Goal: Task Accomplishment & Management: Complete application form

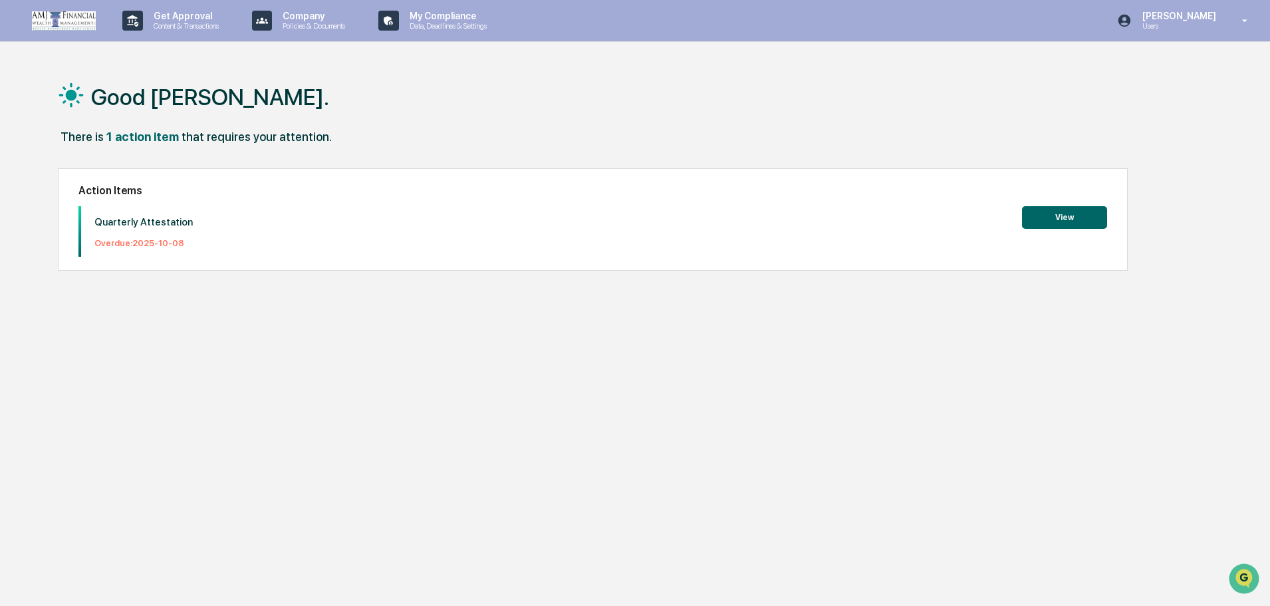
click at [1084, 215] on button "View" at bounding box center [1064, 217] width 85 height 23
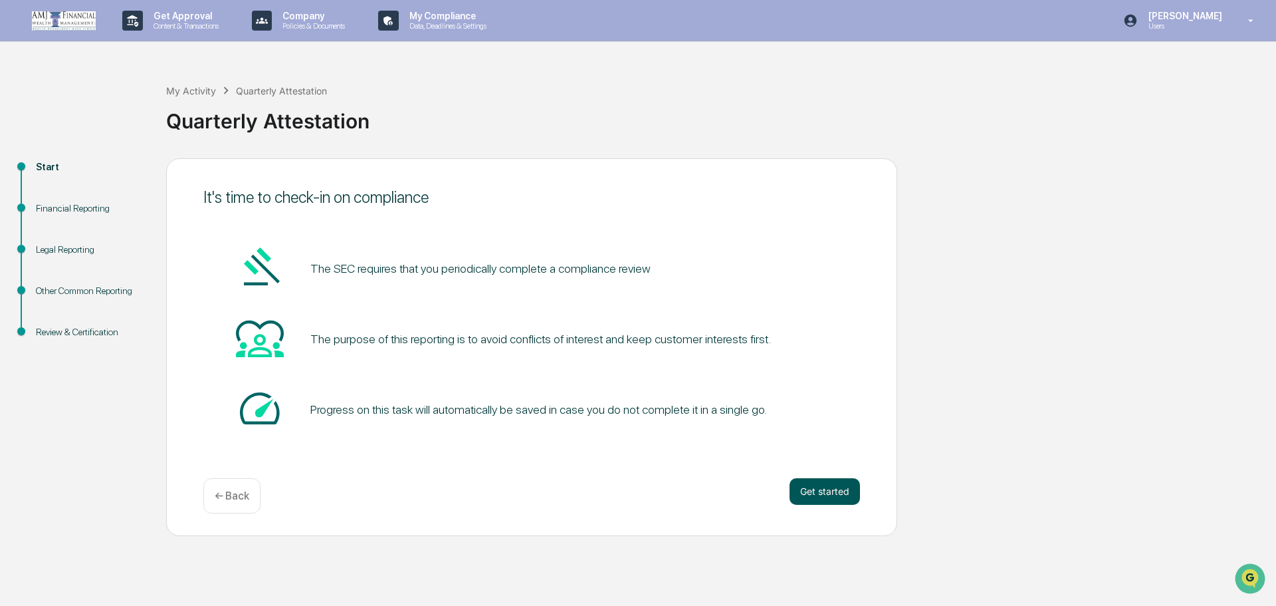
click at [839, 487] on button "Get started" at bounding box center [825, 491] width 70 height 27
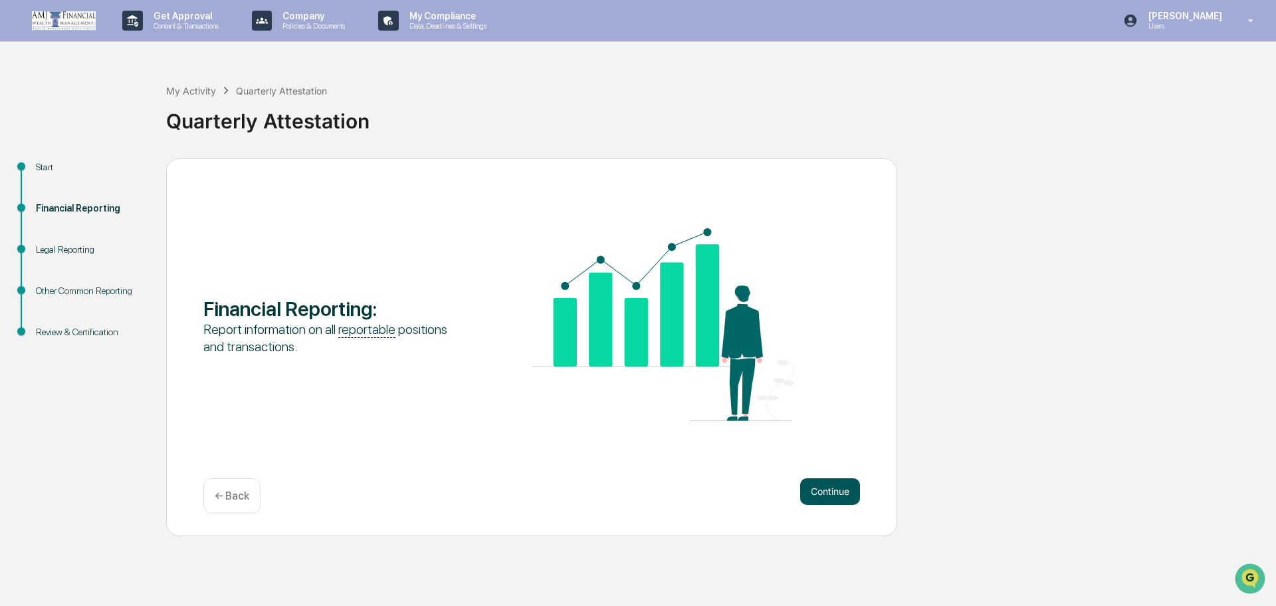
click at [827, 492] on button "Continue" at bounding box center [830, 491] width 60 height 27
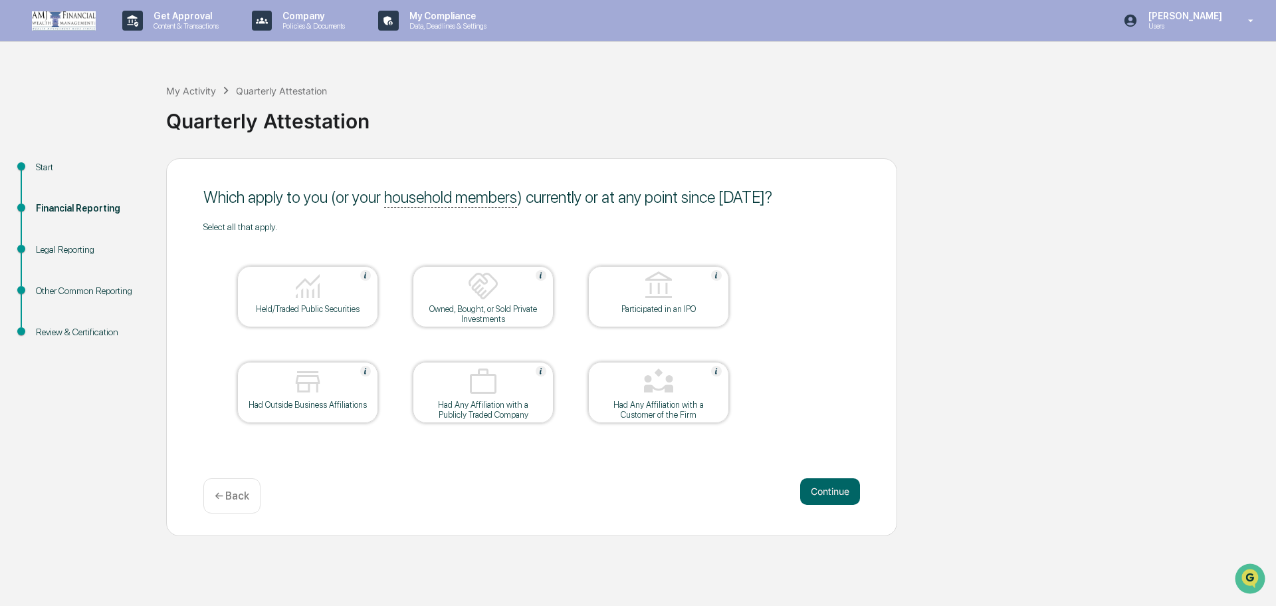
click at [308, 298] on img at bounding box center [308, 286] width 32 height 32
click at [828, 491] on button "Continue" at bounding box center [830, 491] width 60 height 27
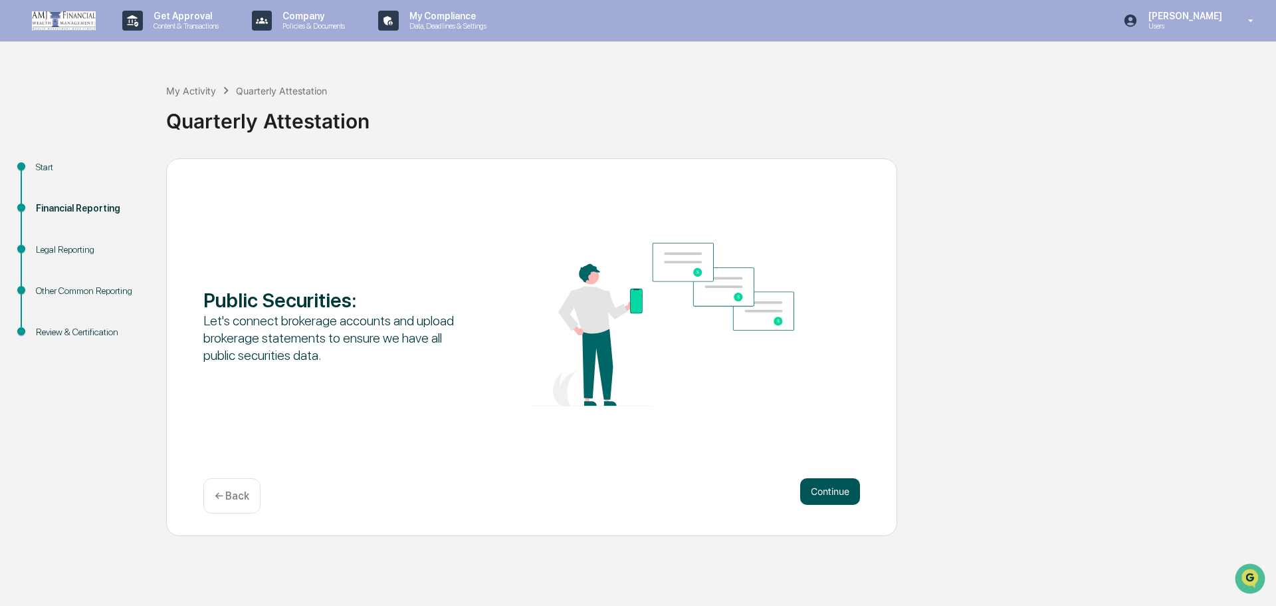
click at [838, 492] on button "Continue" at bounding box center [830, 491] width 60 height 27
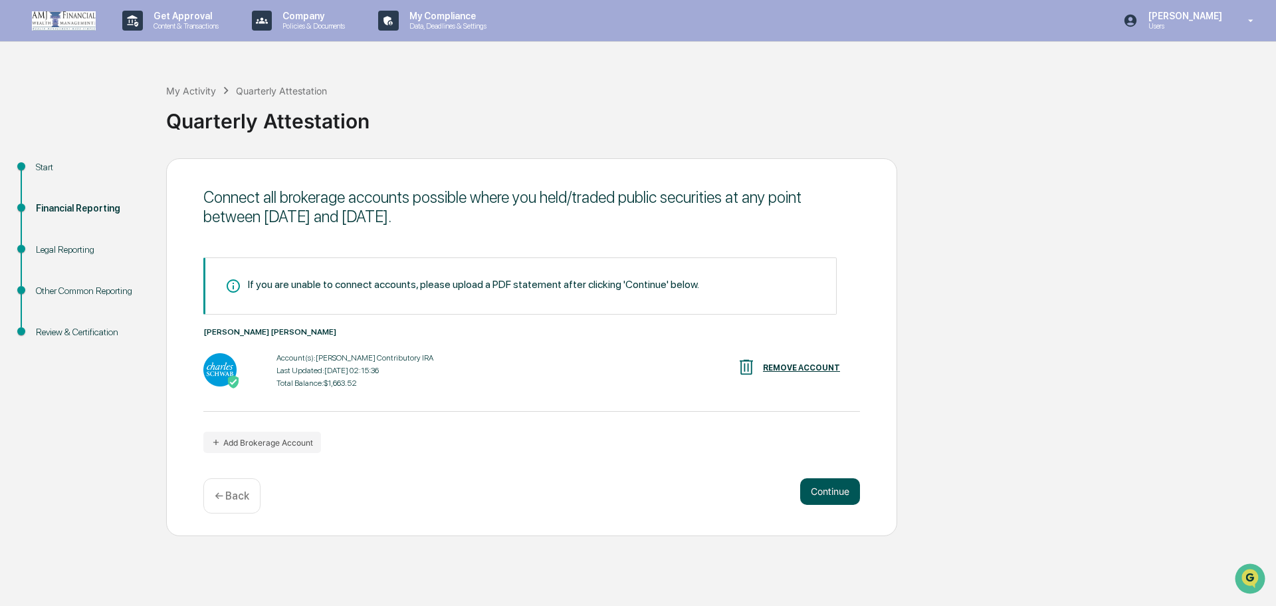
click at [837, 492] on button "Continue" at bounding box center [830, 491] width 60 height 27
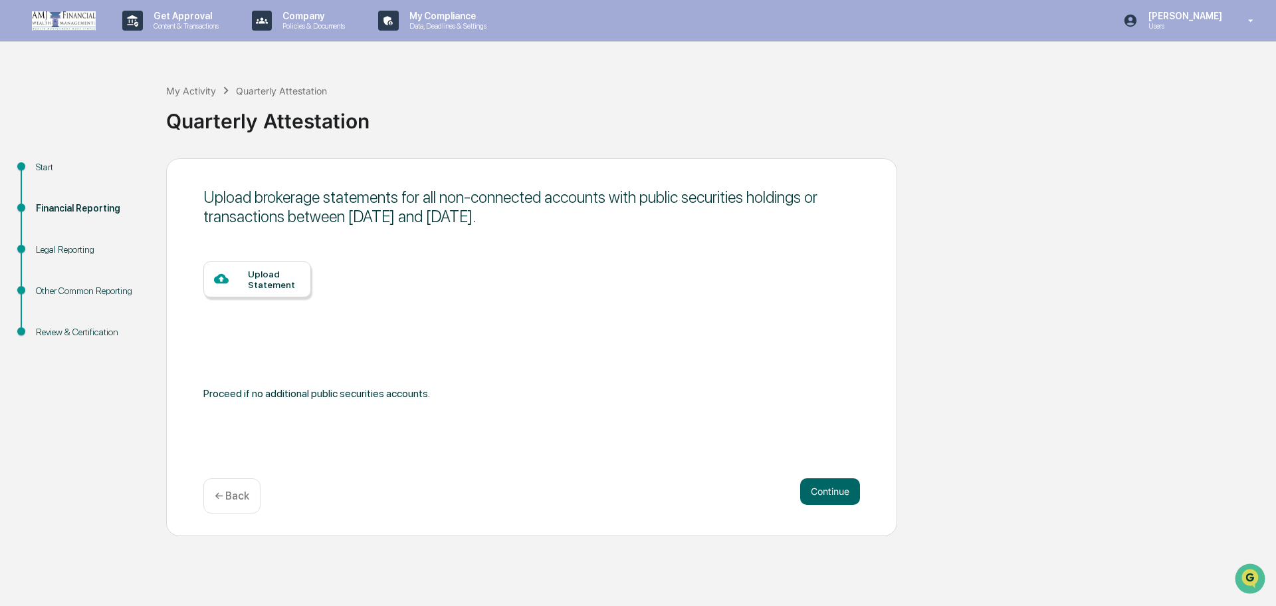
click at [233, 287] on div at bounding box center [231, 279] width 34 height 17
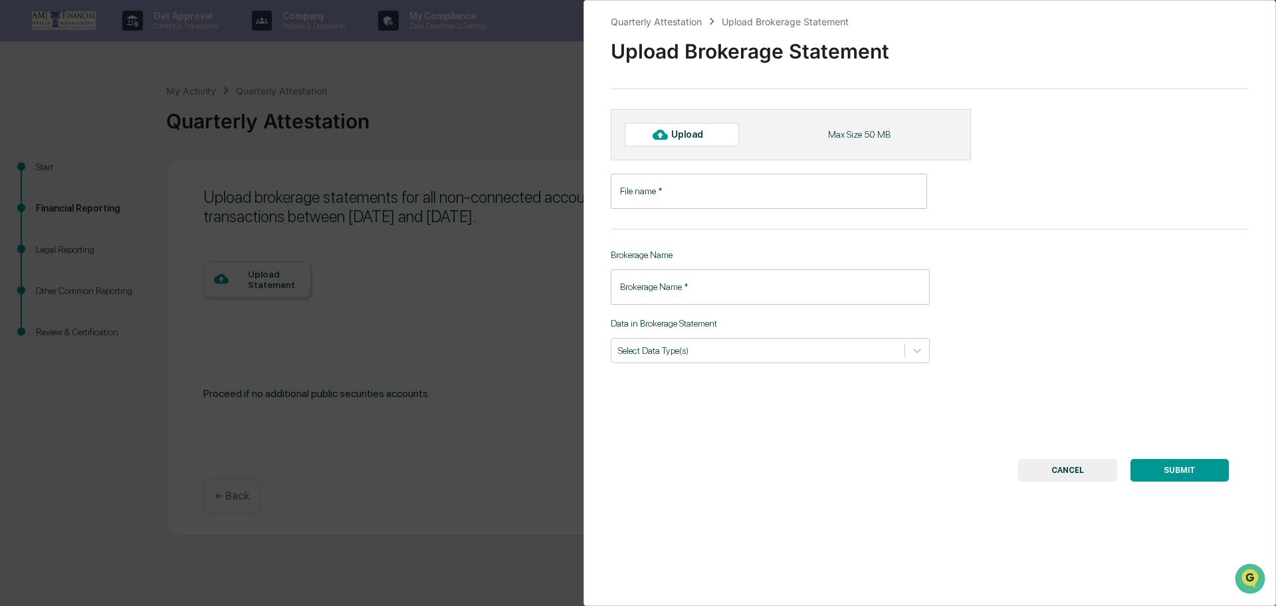
click at [695, 137] on div "Upload" at bounding box center [692, 134] width 43 height 11
type input "**********"
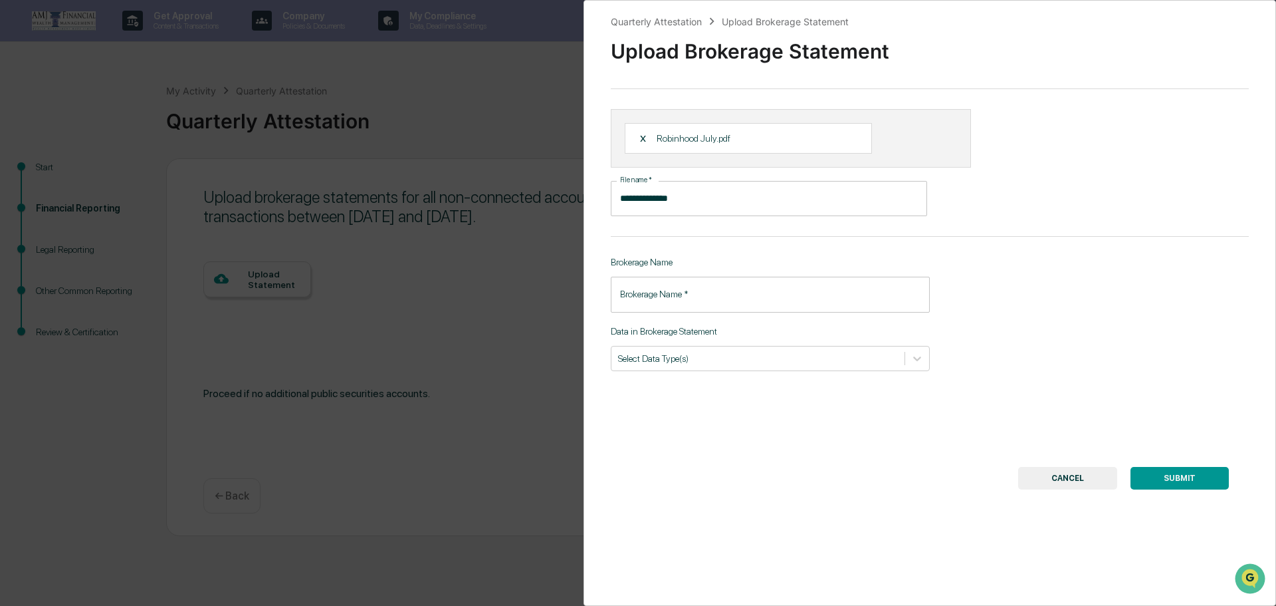
click at [673, 299] on input "Brokerage Name   *" at bounding box center [770, 294] width 319 height 35
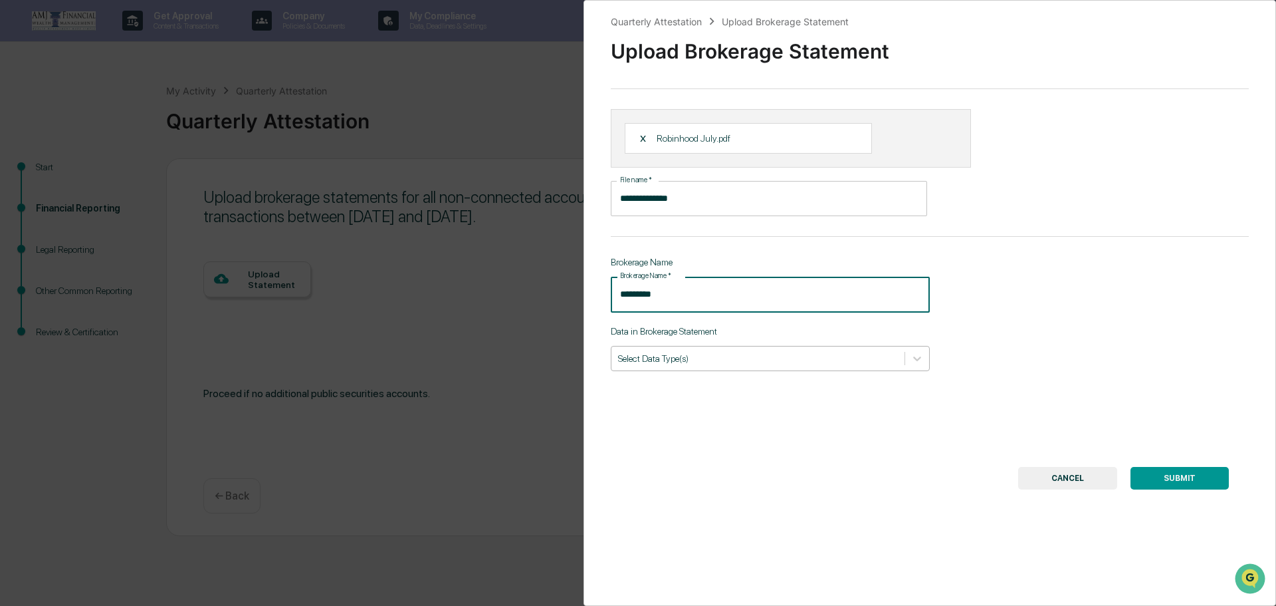
type input "*********"
click at [675, 359] on div at bounding box center [758, 358] width 280 height 13
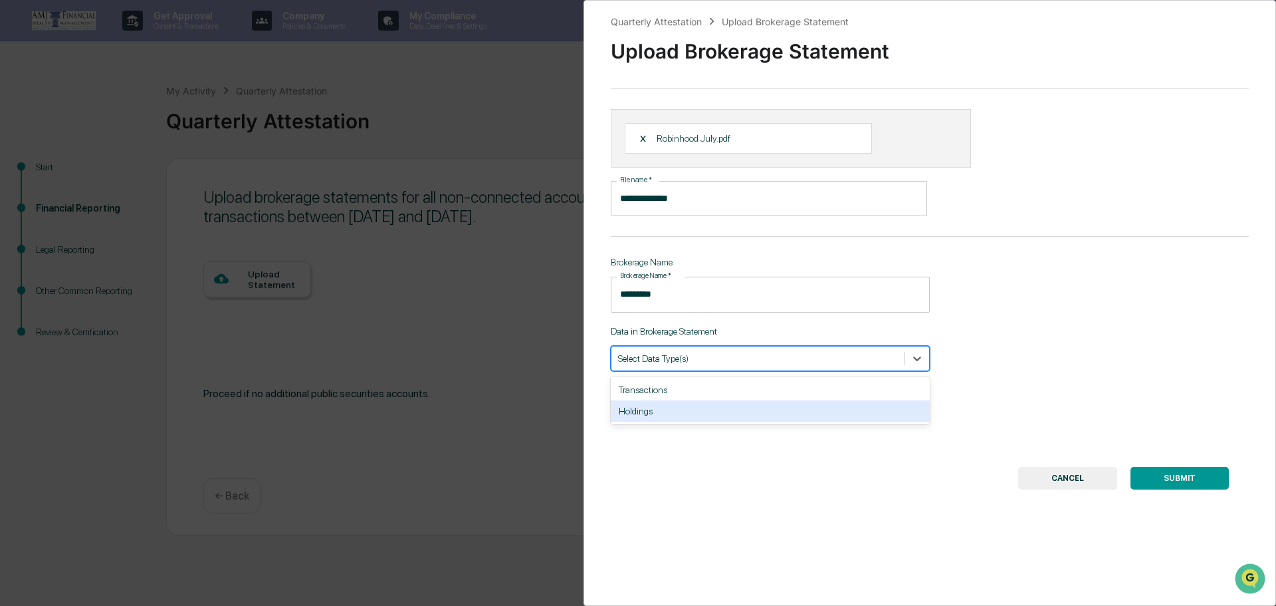
click at [679, 412] on div "Holdings" at bounding box center [770, 410] width 319 height 21
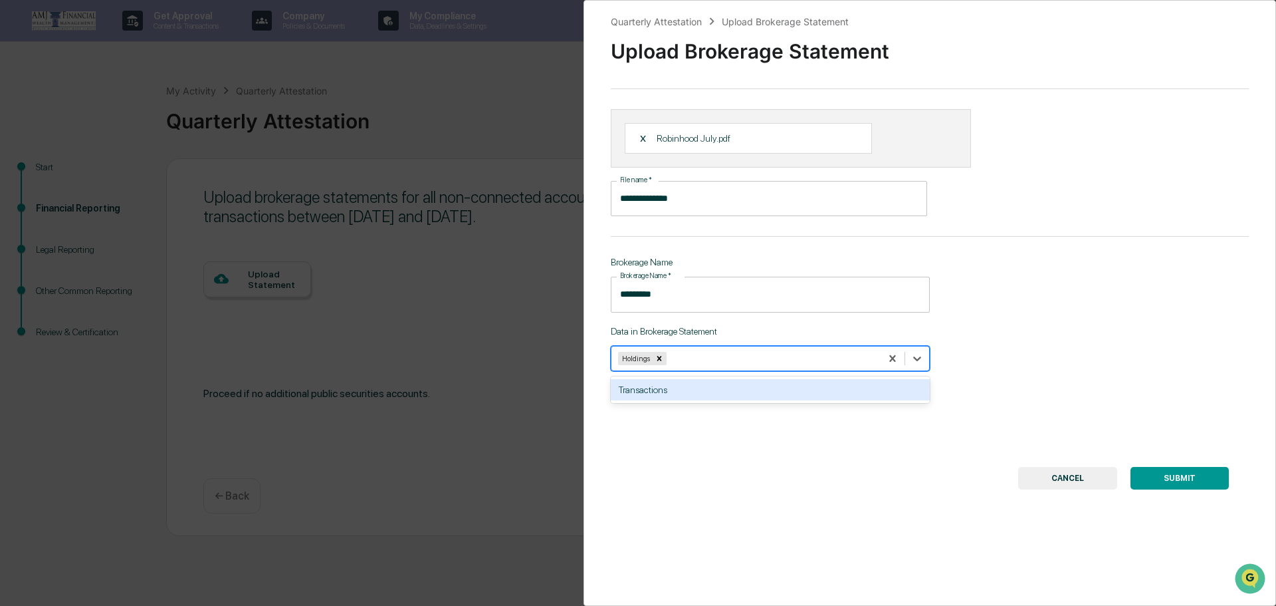
click at [1173, 425] on div "**********" at bounding box center [930, 303] width 693 height 606
click at [765, 358] on div at bounding box center [771, 358] width 205 height 13
click at [724, 388] on div "Transactions" at bounding box center [770, 389] width 319 height 21
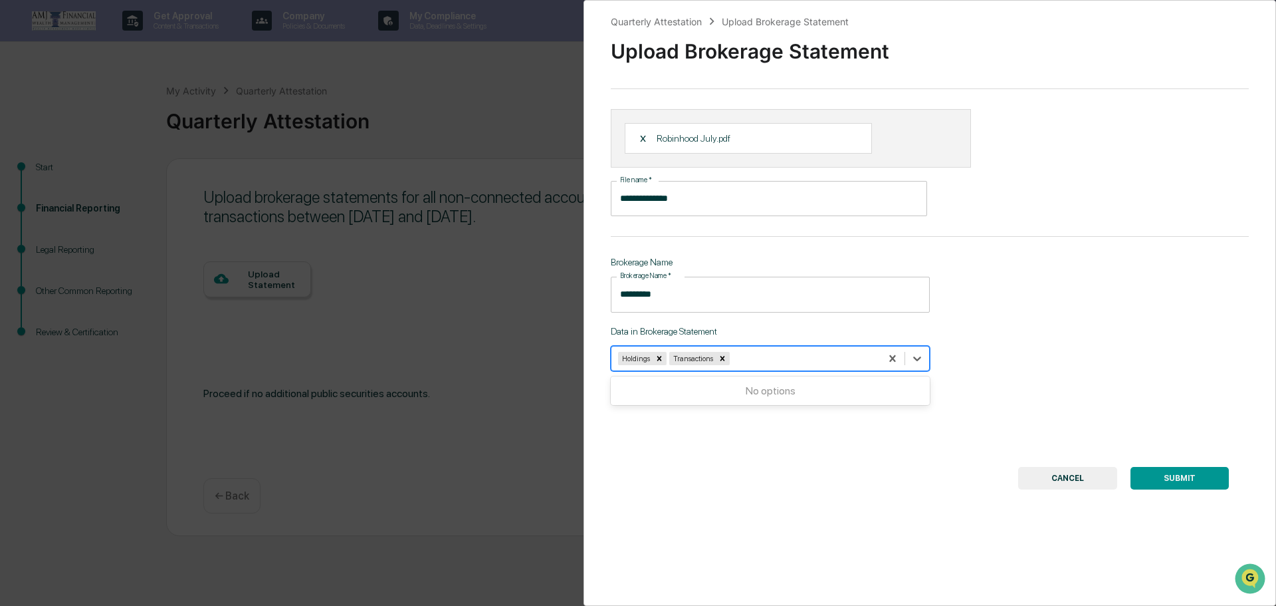
click at [1167, 480] on button "SUBMIT" at bounding box center [1180, 478] width 98 height 23
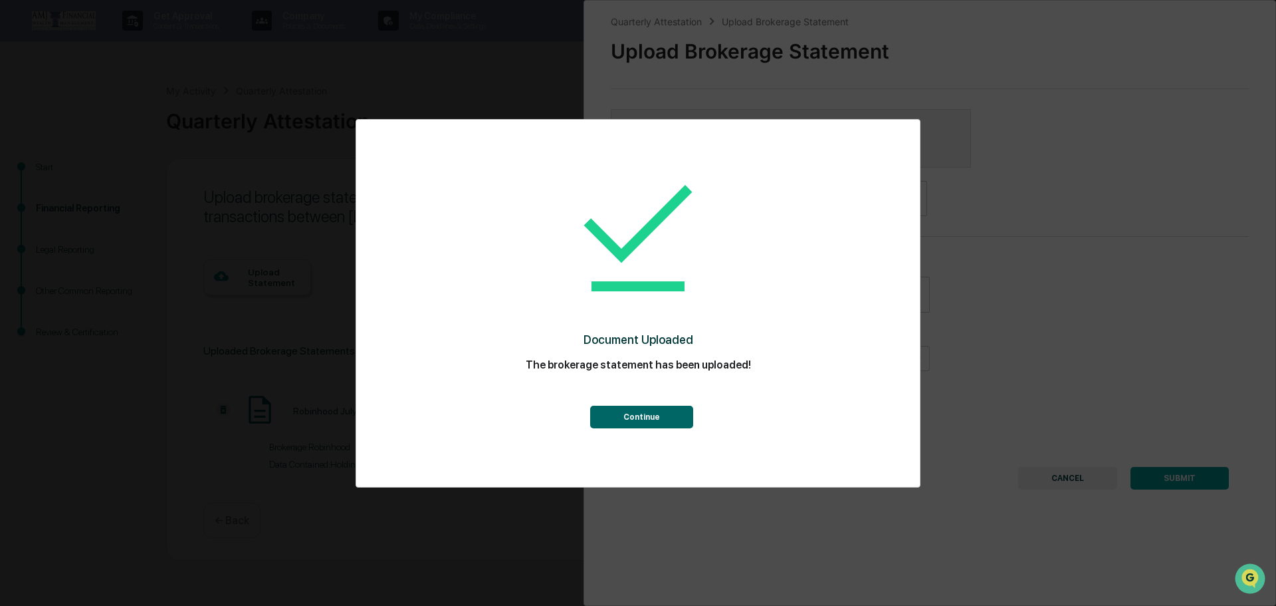
click at [639, 420] on button "Continue" at bounding box center [641, 417] width 103 height 23
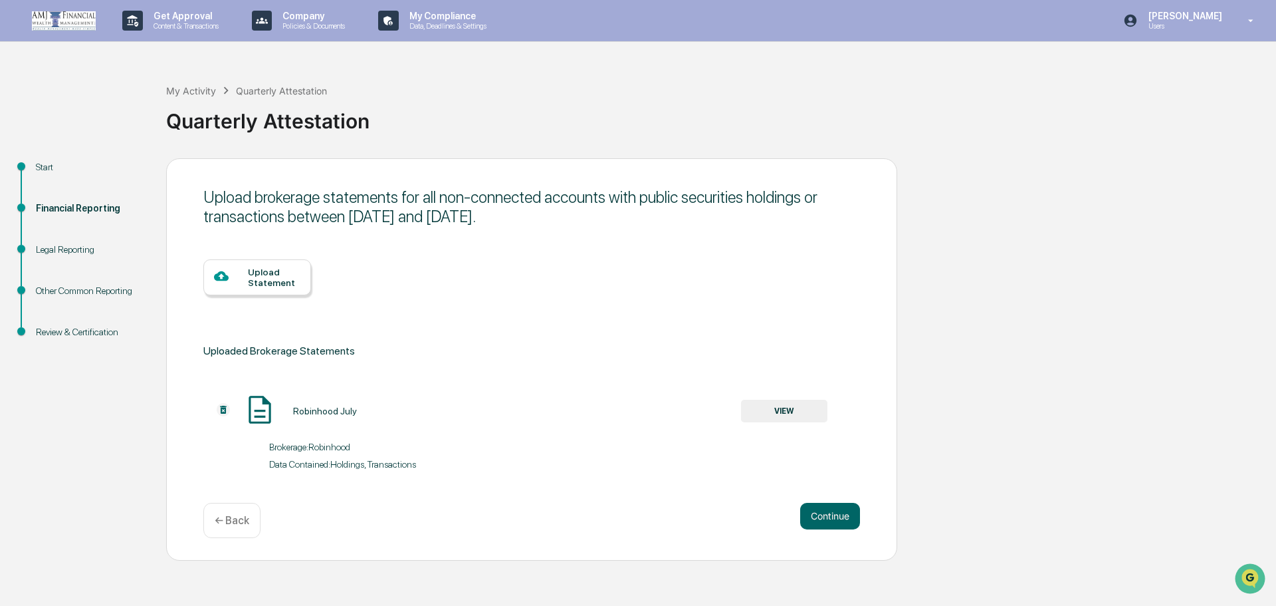
click at [762, 412] on button "VIEW" at bounding box center [784, 411] width 86 height 23
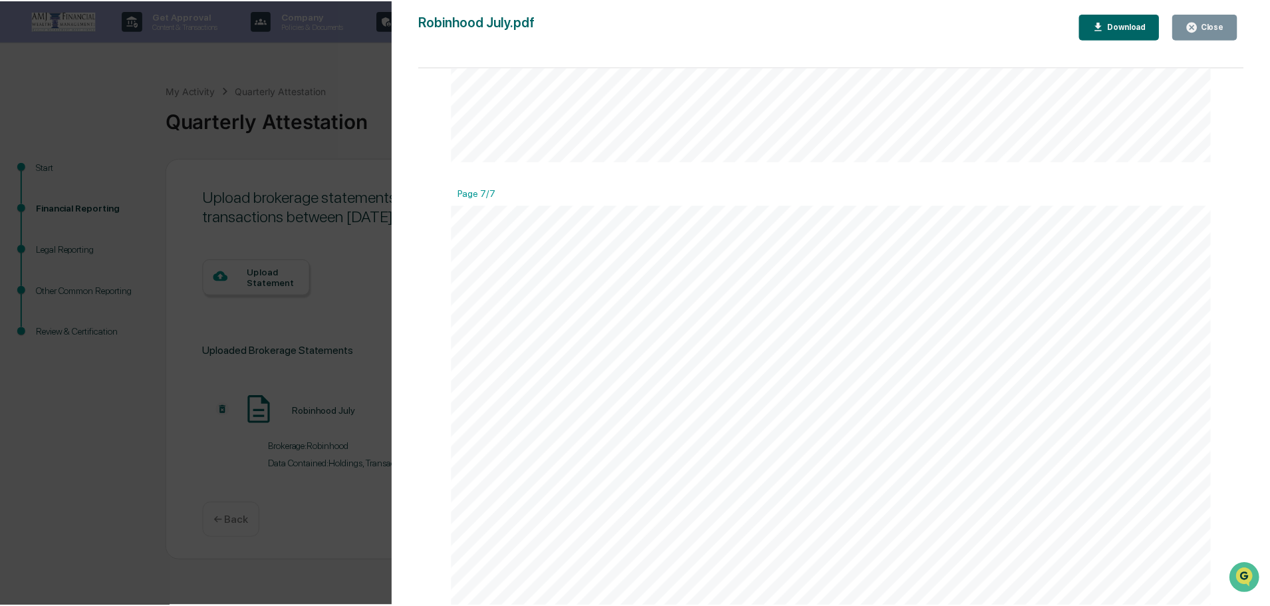
scroll to position [3530, 0]
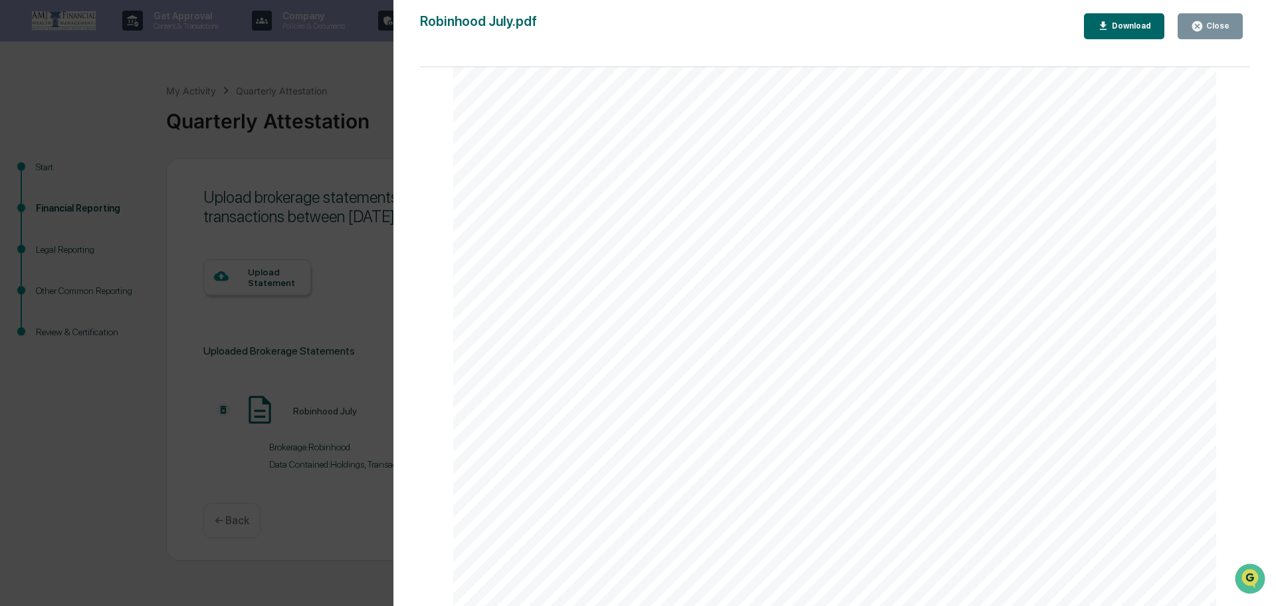
click at [1202, 28] on icon "button" at bounding box center [1197, 26] width 13 height 13
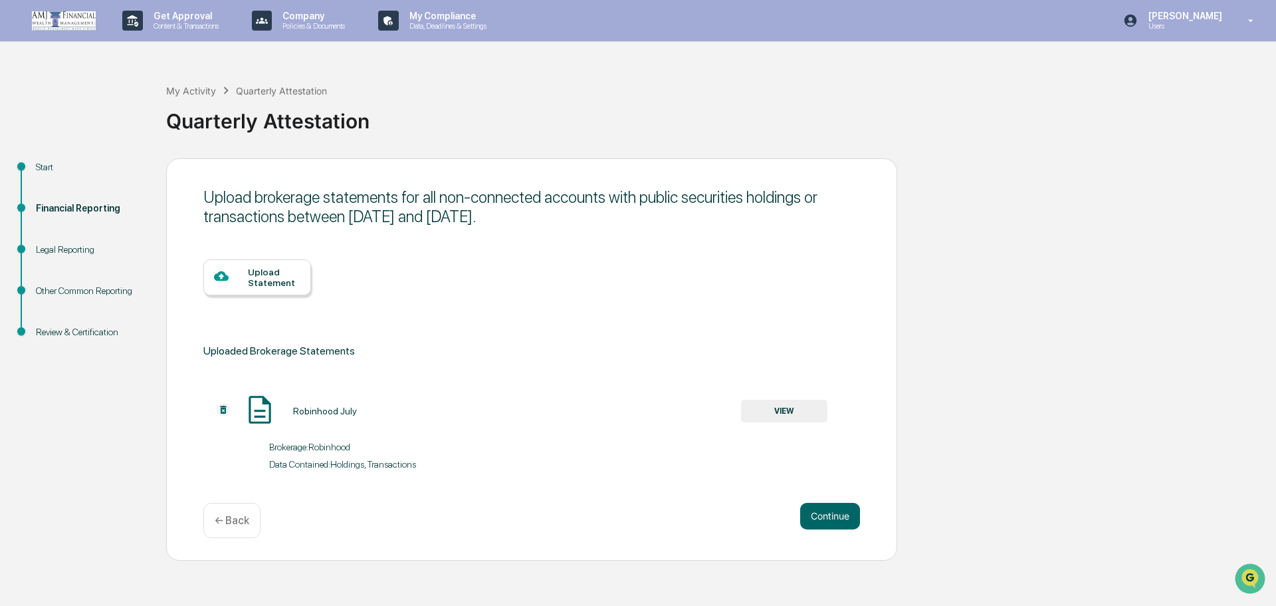
click at [221, 408] on img at bounding box center [223, 409] width 13 height 13
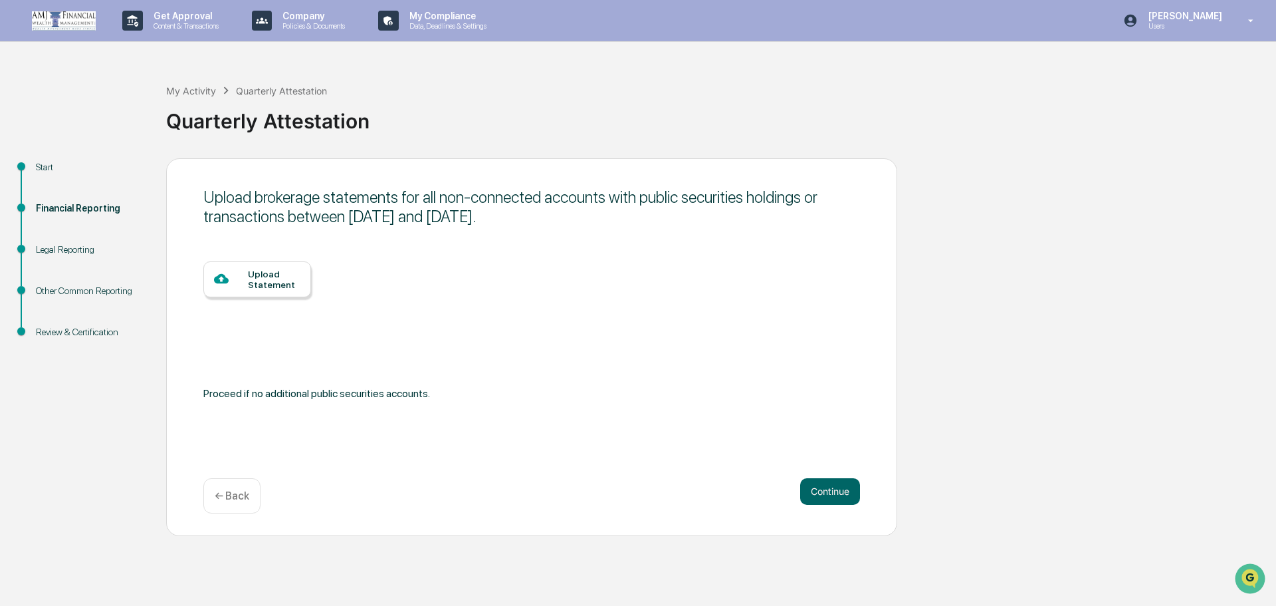
click at [262, 286] on div "Upload Statement" at bounding box center [274, 279] width 53 height 21
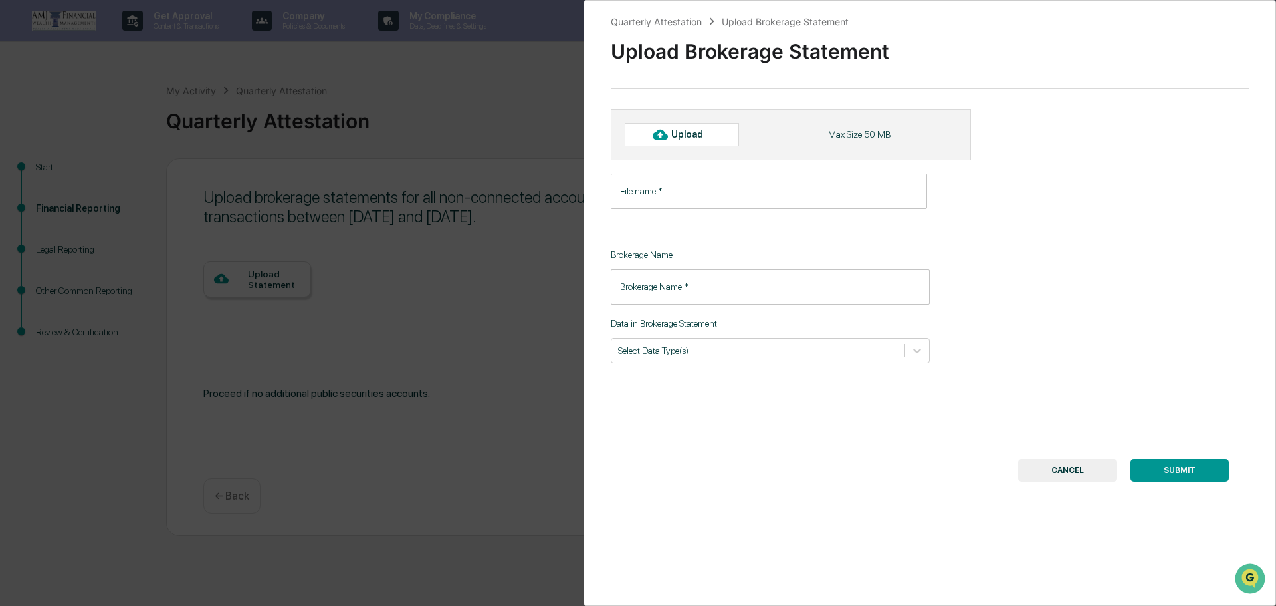
click at [654, 141] on icon at bounding box center [660, 134] width 15 height 15
type input "**********"
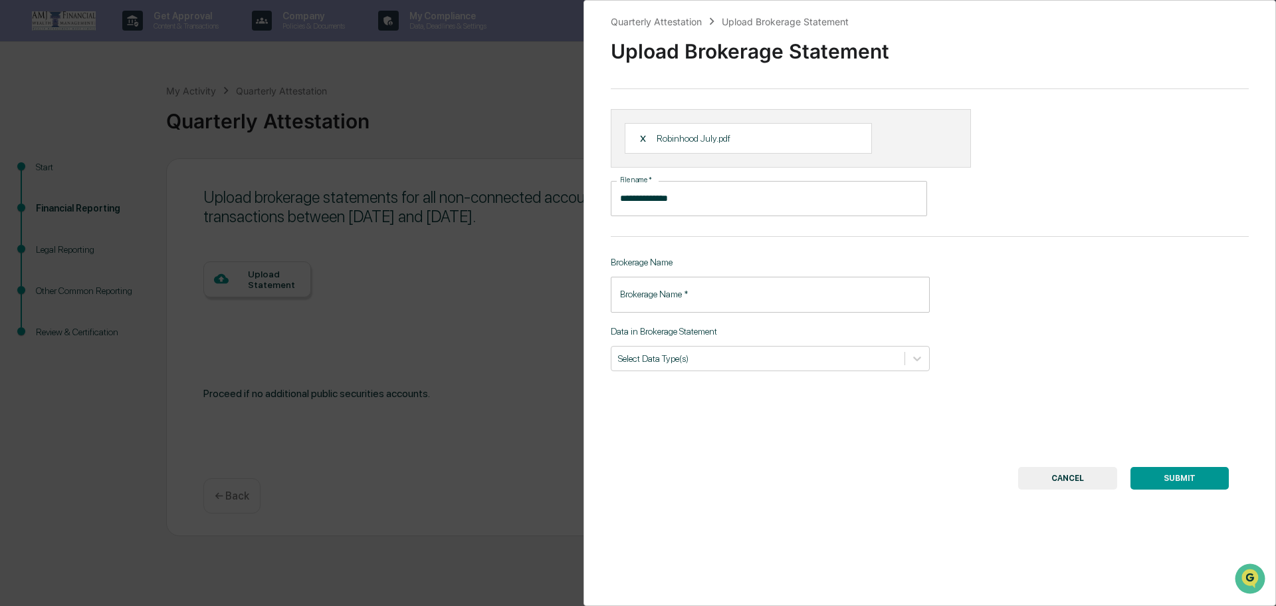
click at [675, 298] on input "Brokerage Name   *" at bounding box center [770, 294] width 319 height 35
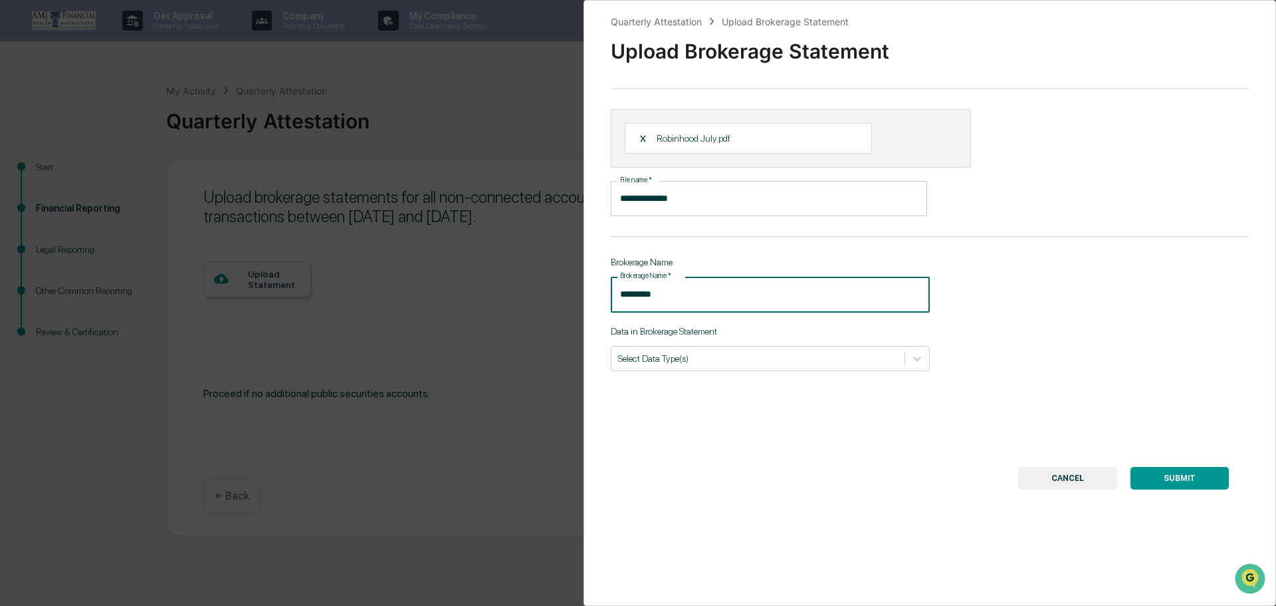
type input "*********"
click at [690, 207] on input "**********" at bounding box center [769, 198] width 316 height 35
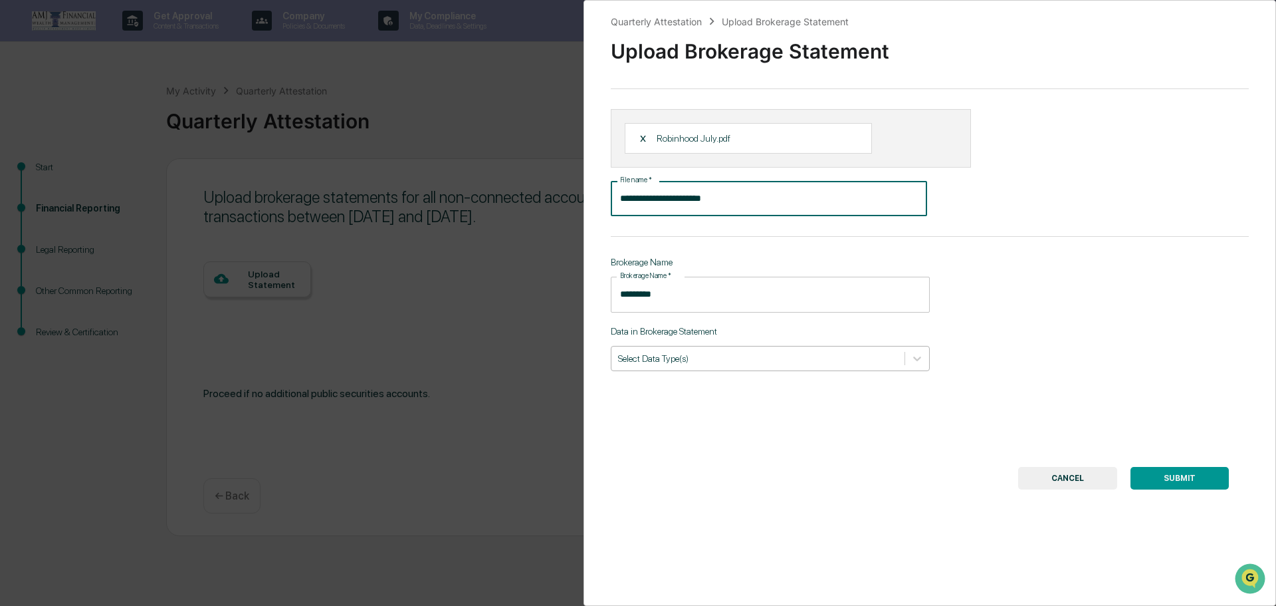
type input "**********"
click at [759, 355] on div at bounding box center [758, 358] width 280 height 13
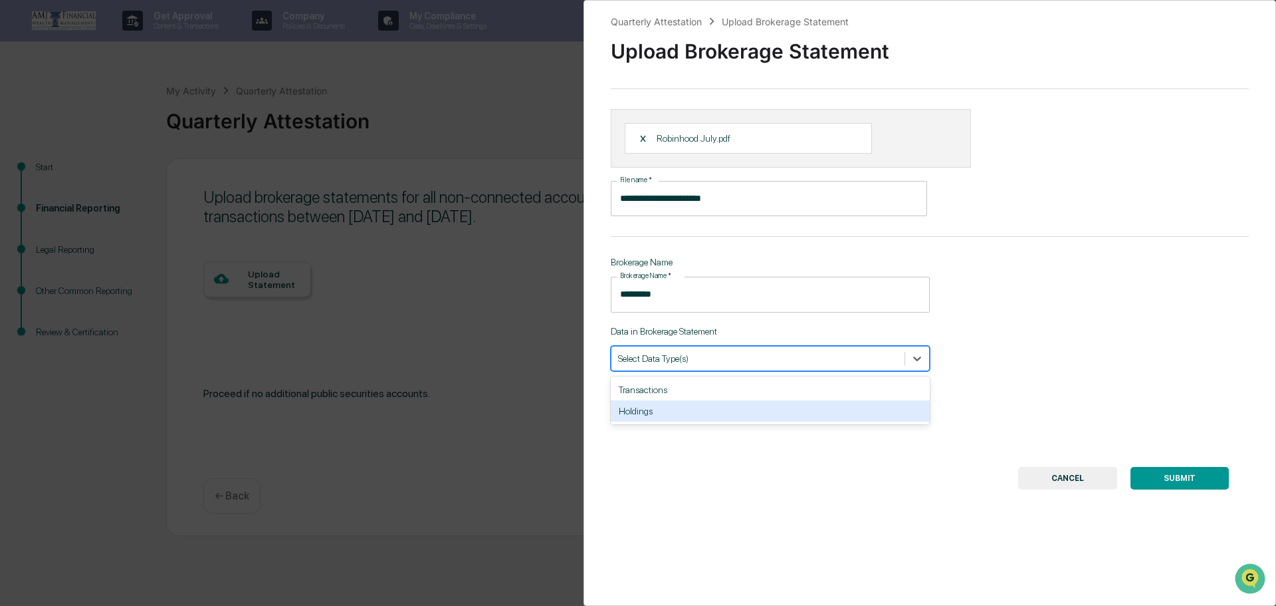
click at [681, 416] on div "Holdings" at bounding box center [770, 410] width 319 height 21
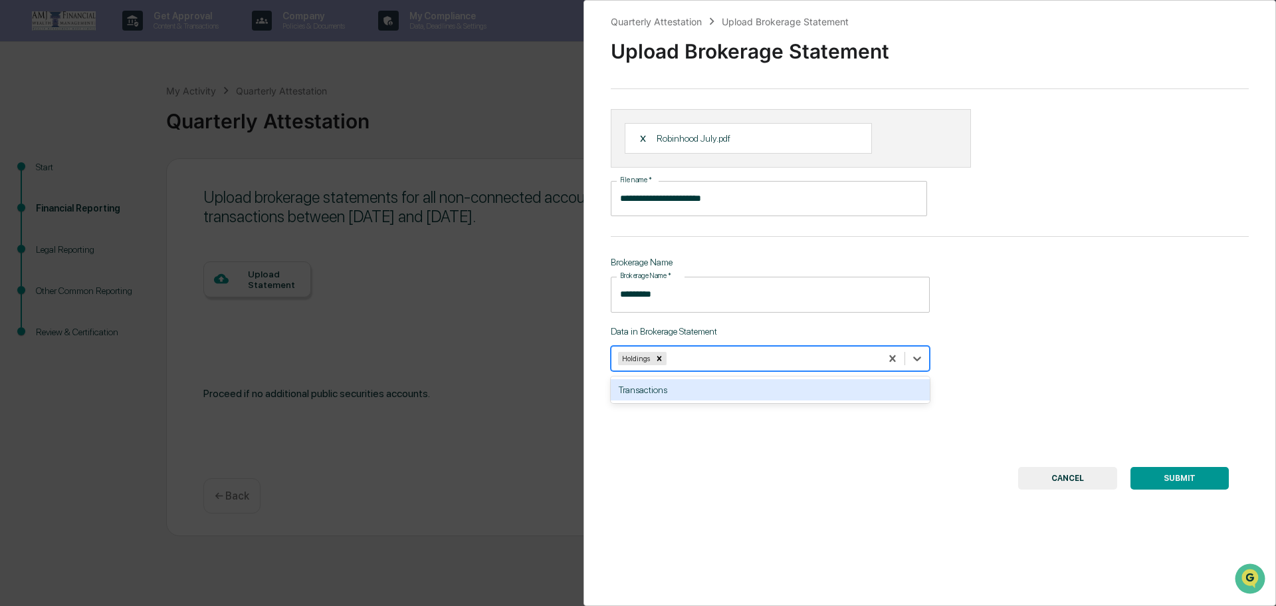
click at [1162, 476] on button "SUBMIT" at bounding box center [1180, 478] width 98 height 23
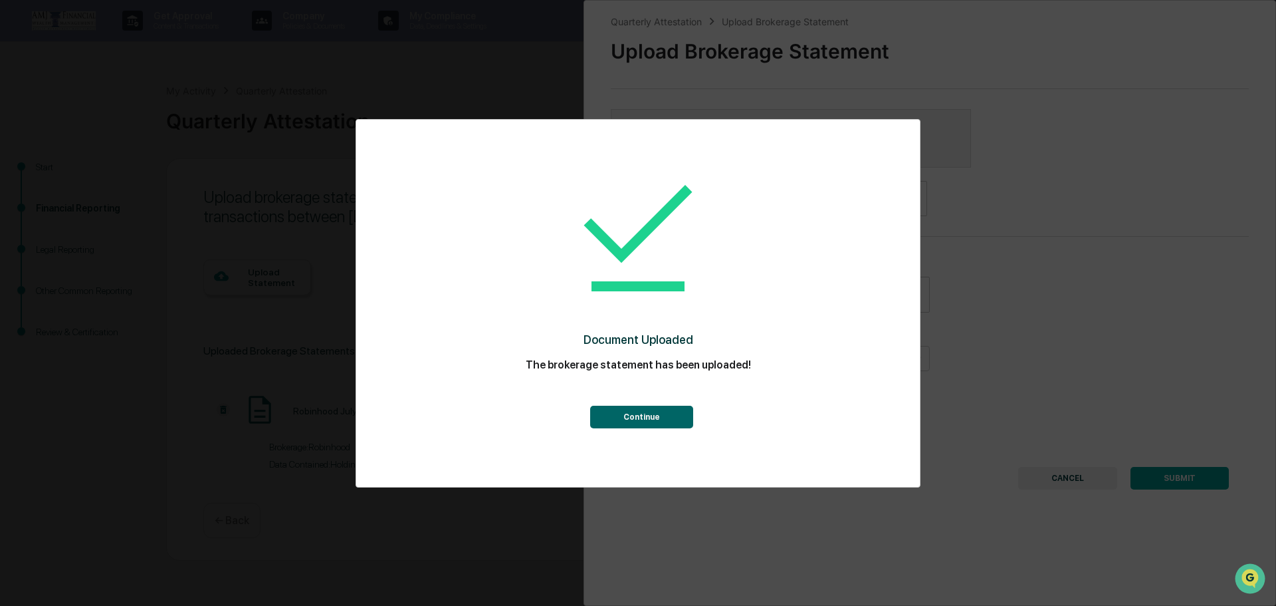
click at [610, 416] on button "Continue" at bounding box center [641, 417] width 103 height 23
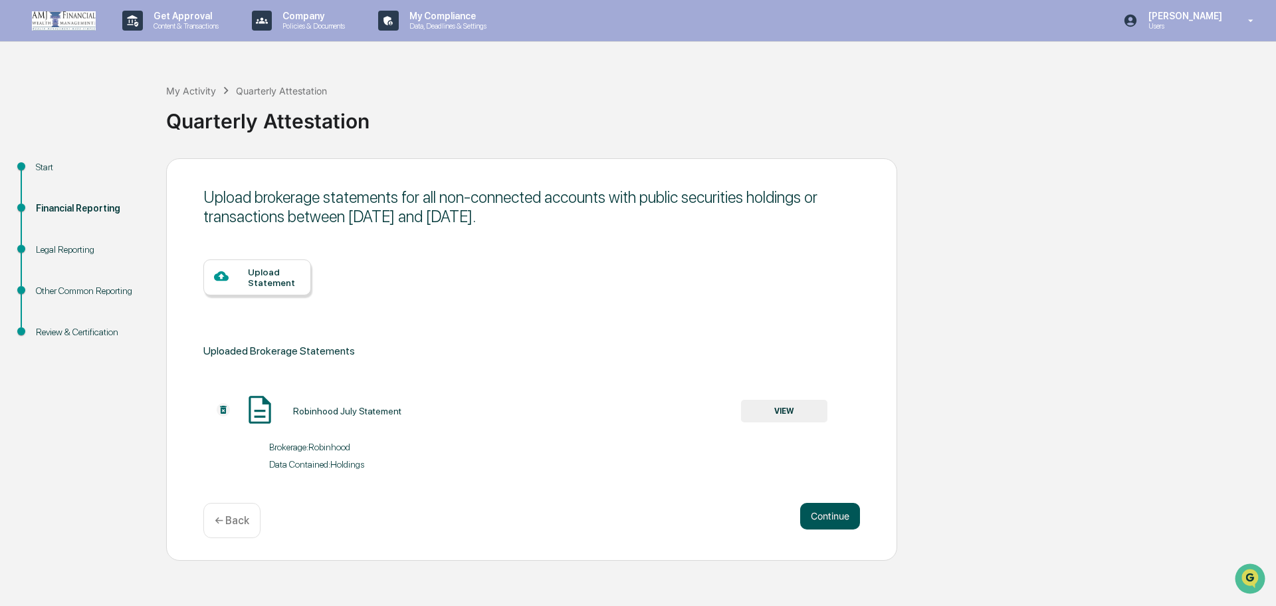
click at [820, 516] on button "Continue" at bounding box center [830, 516] width 60 height 27
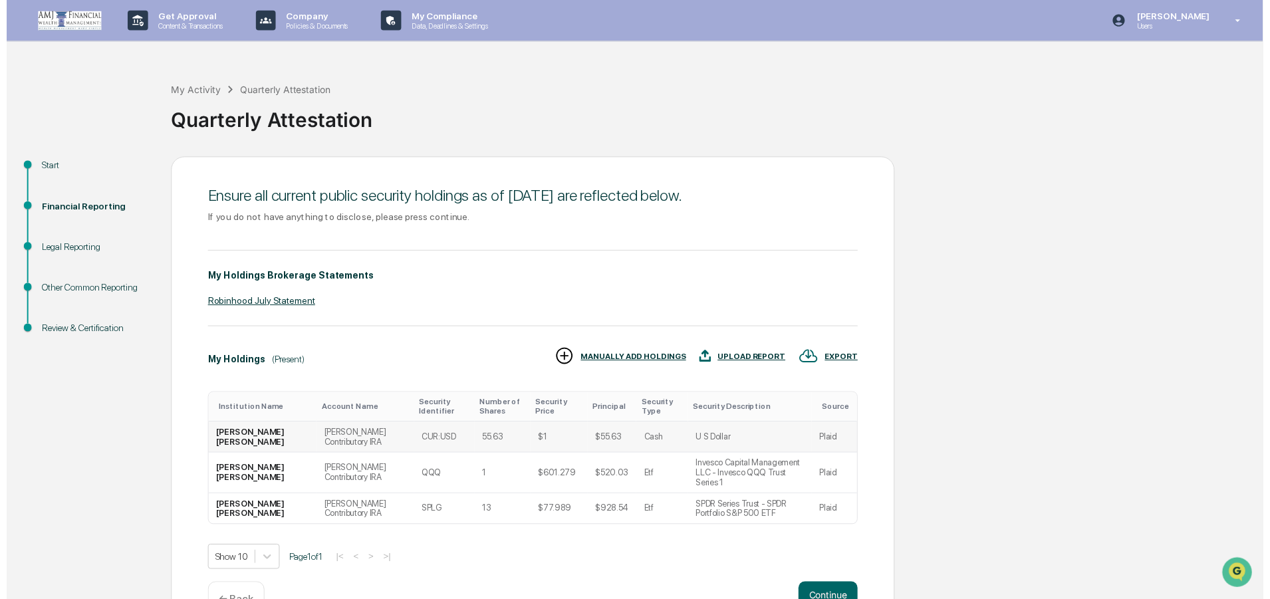
scroll to position [30, 0]
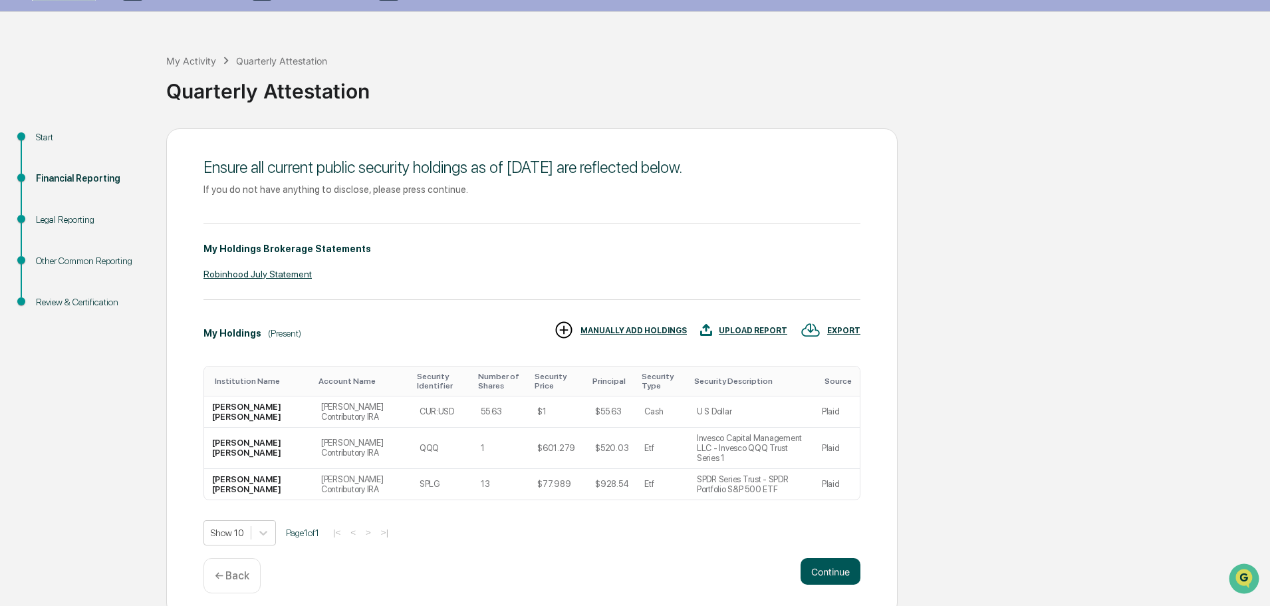
click at [828, 566] on button "Continue" at bounding box center [830, 571] width 60 height 27
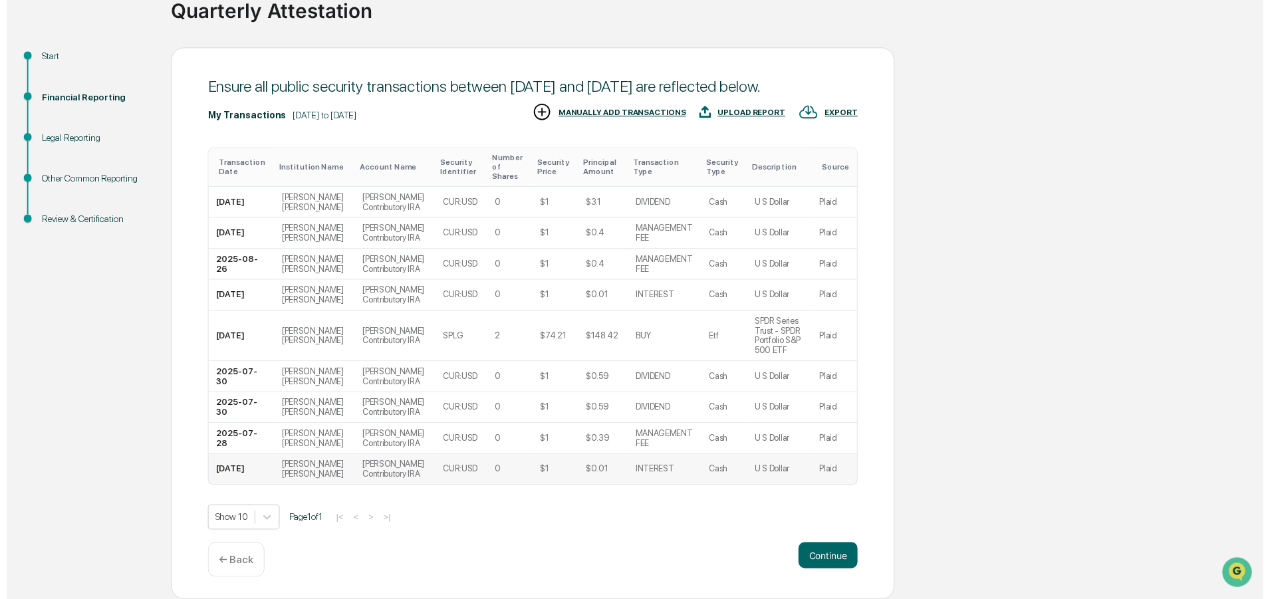
scroll to position [190, 0]
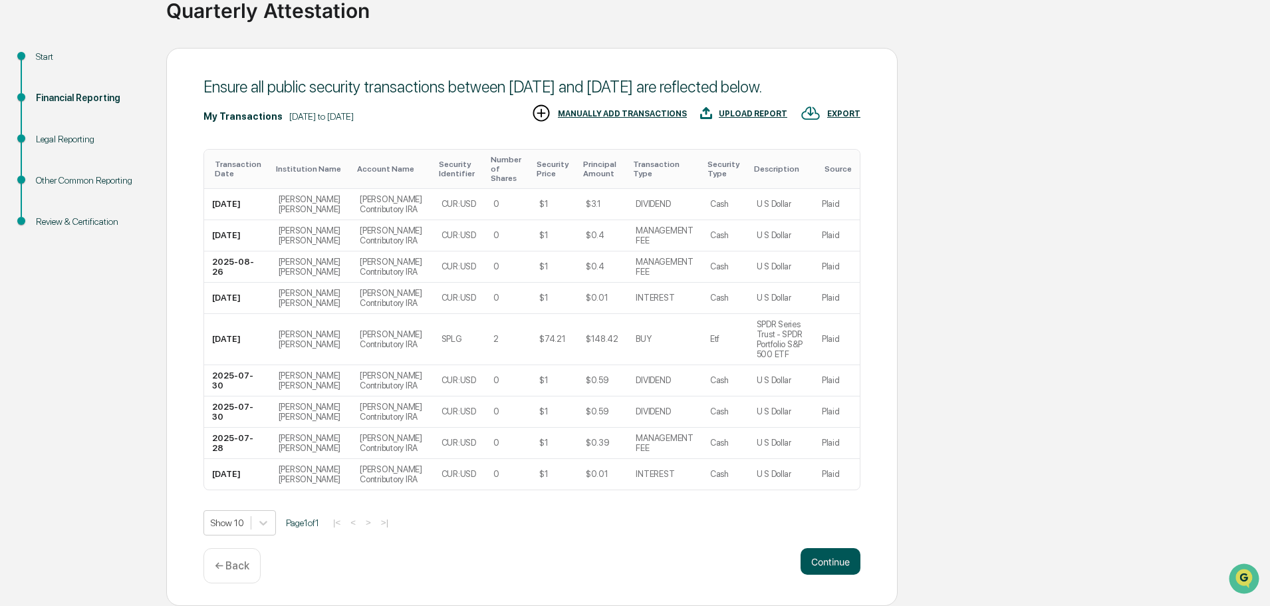
click at [836, 559] on button "Continue" at bounding box center [830, 561] width 60 height 27
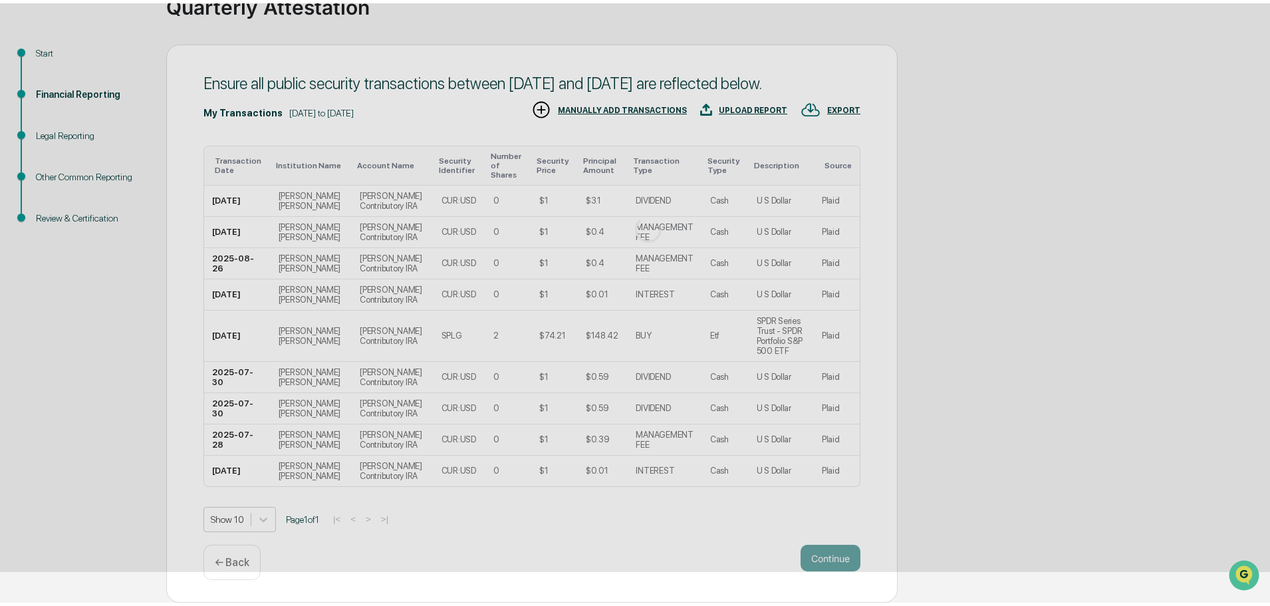
scroll to position [0, 0]
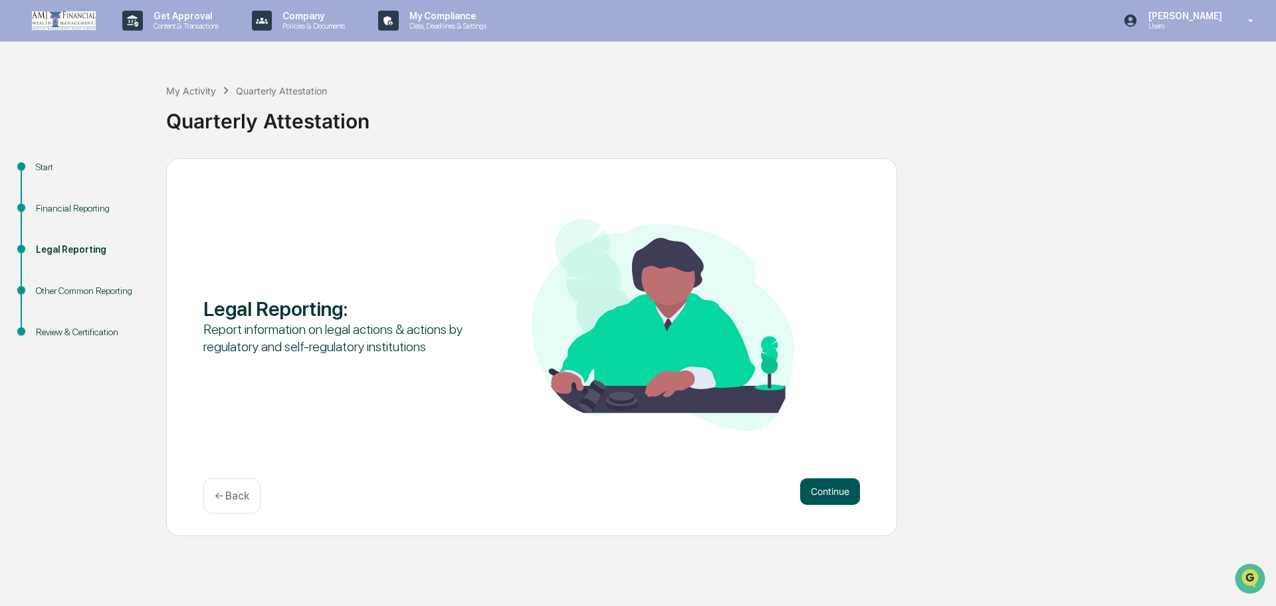
click at [822, 489] on button "Continue" at bounding box center [830, 491] width 60 height 27
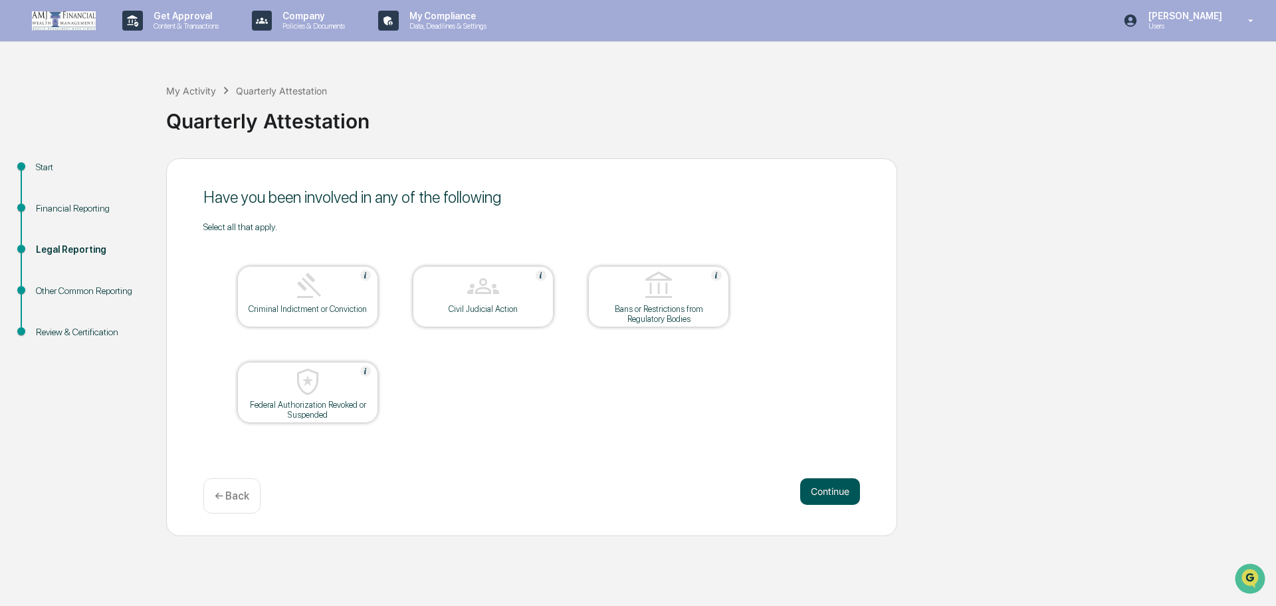
click at [824, 497] on button "Continue" at bounding box center [830, 491] width 60 height 27
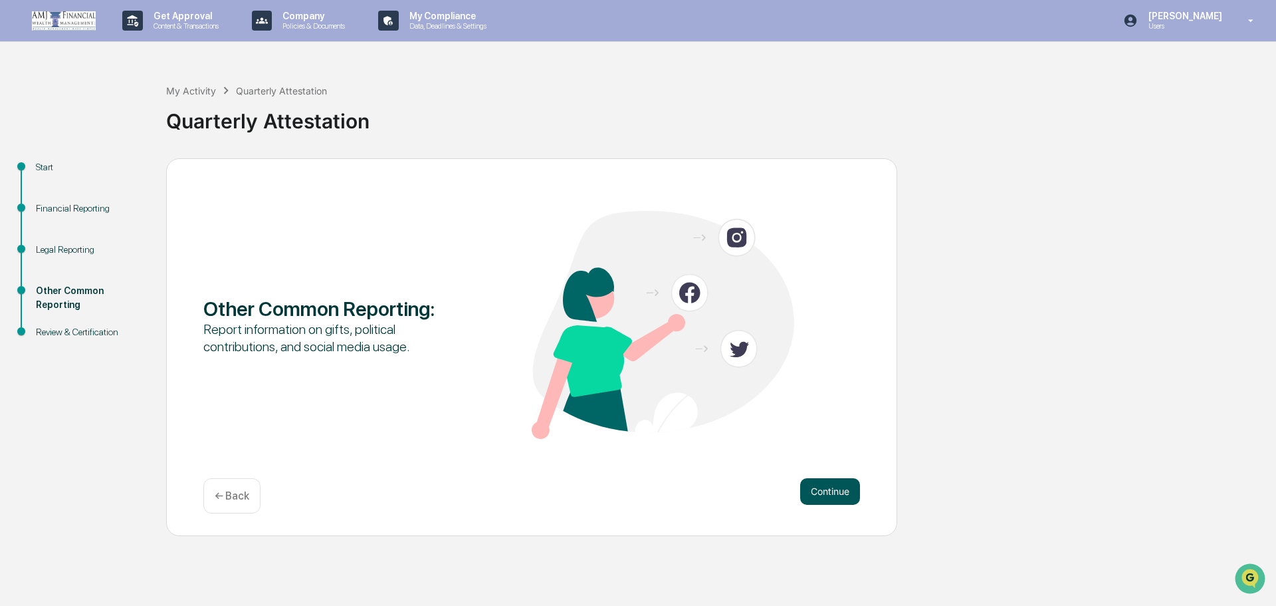
click at [826, 490] on button "Continue" at bounding box center [830, 491] width 60 height 27
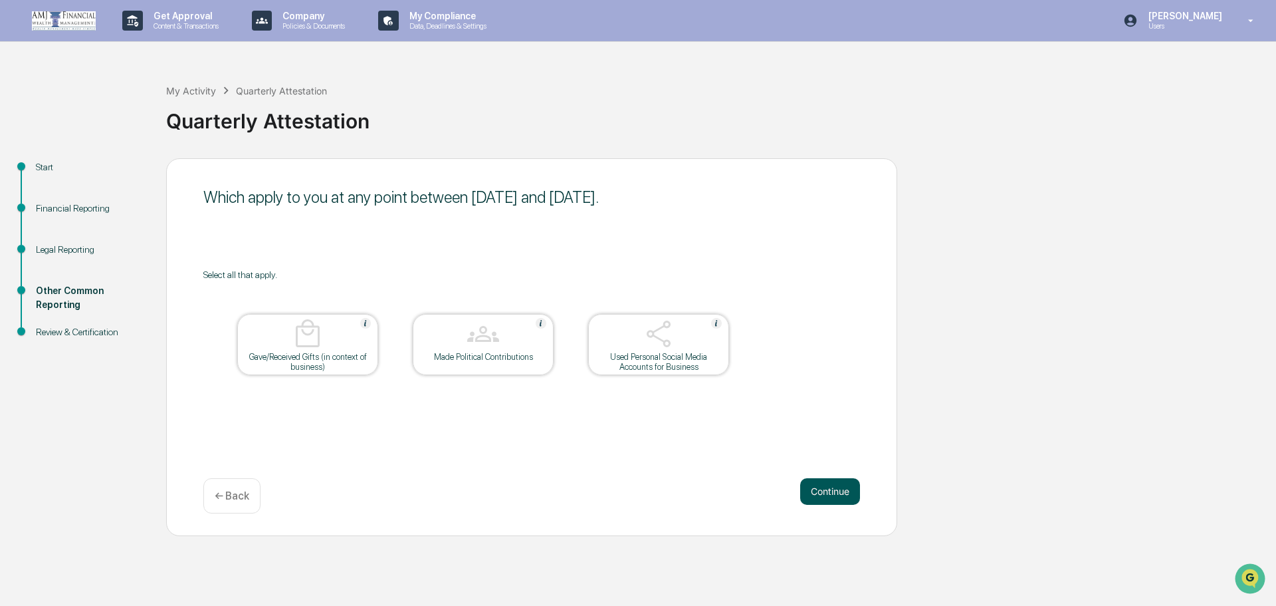
click at [814, 494] on button "Continue" at bounding box center [830, 491] width 60 height 27
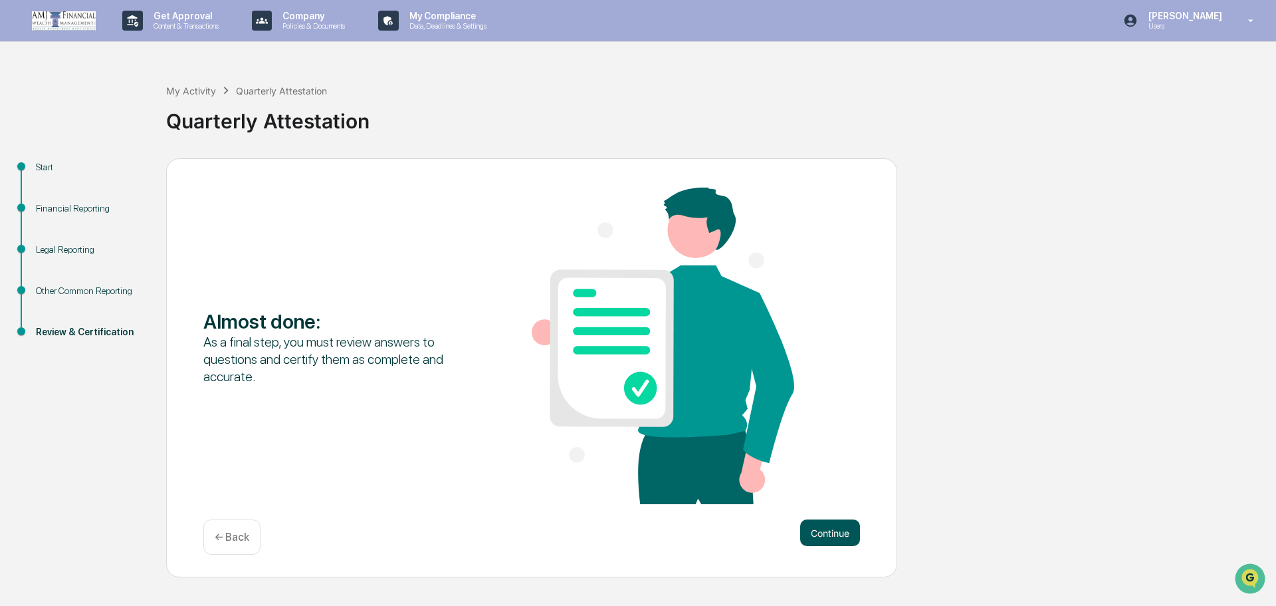
click at [842, 535] on button "Continue" at bounding box center [830, 532] width 60 height 27
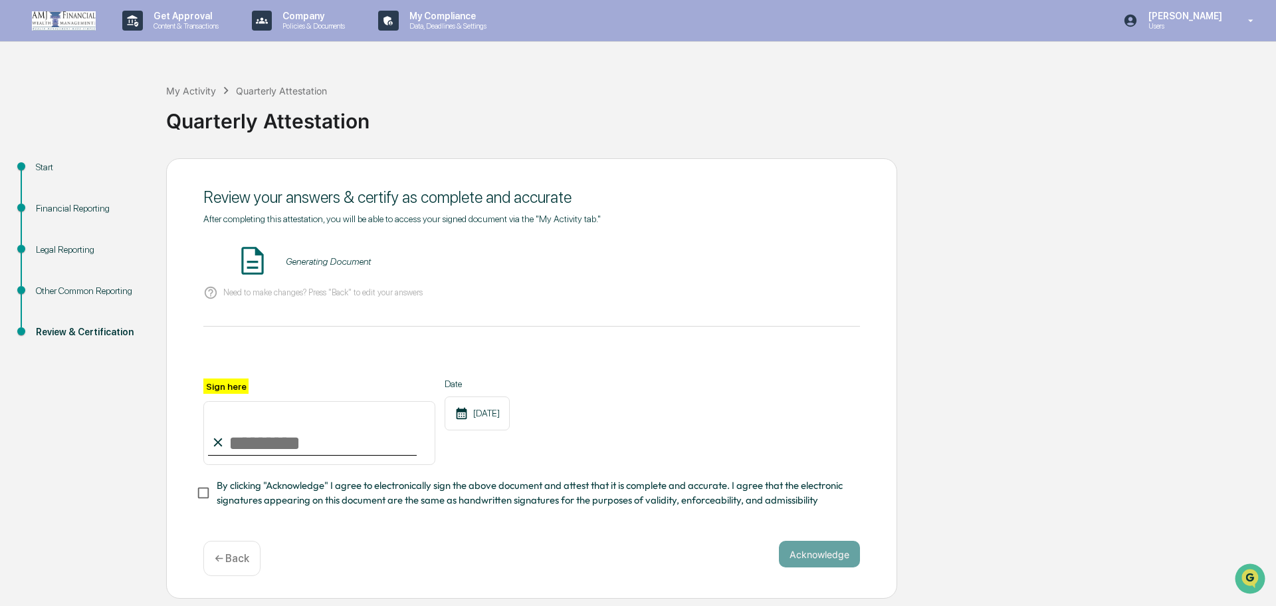
click at [265, 445] on input "Sign here" at bounding box center [319, 433] width 232 height 64
type input "**********"
click at [829, 563] on button "Acknowledge" at bounding box center [819, 554] width 81 height 27
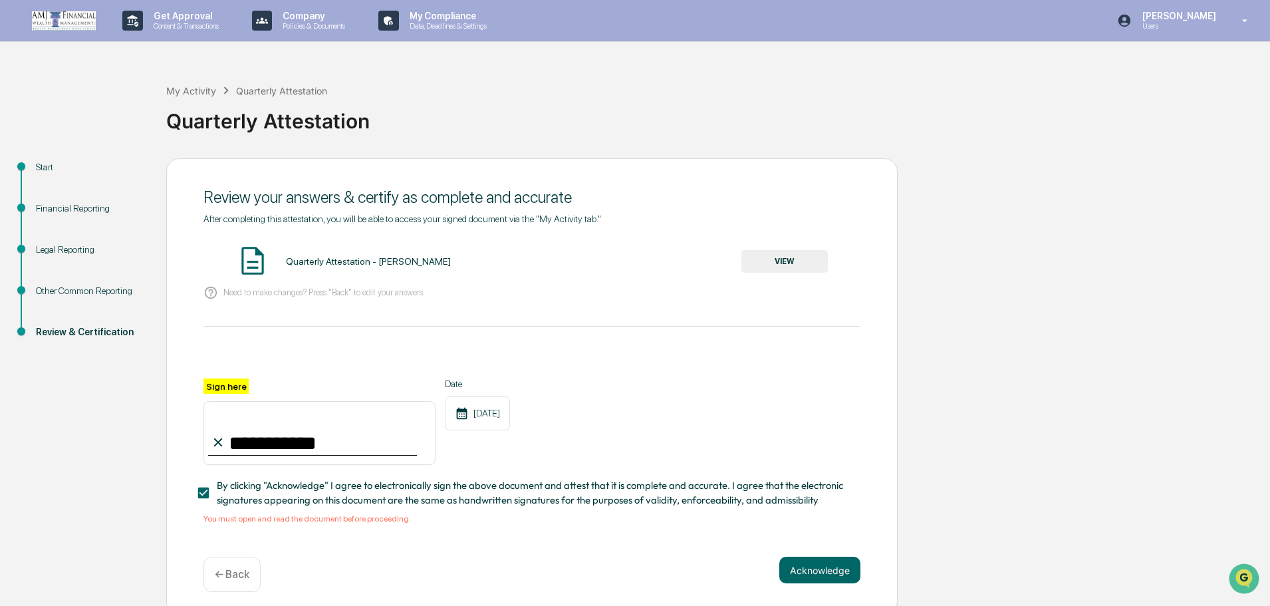
click at [748, 267] on button "VIEW" at bounding box center [784, 261] width 86 height 23
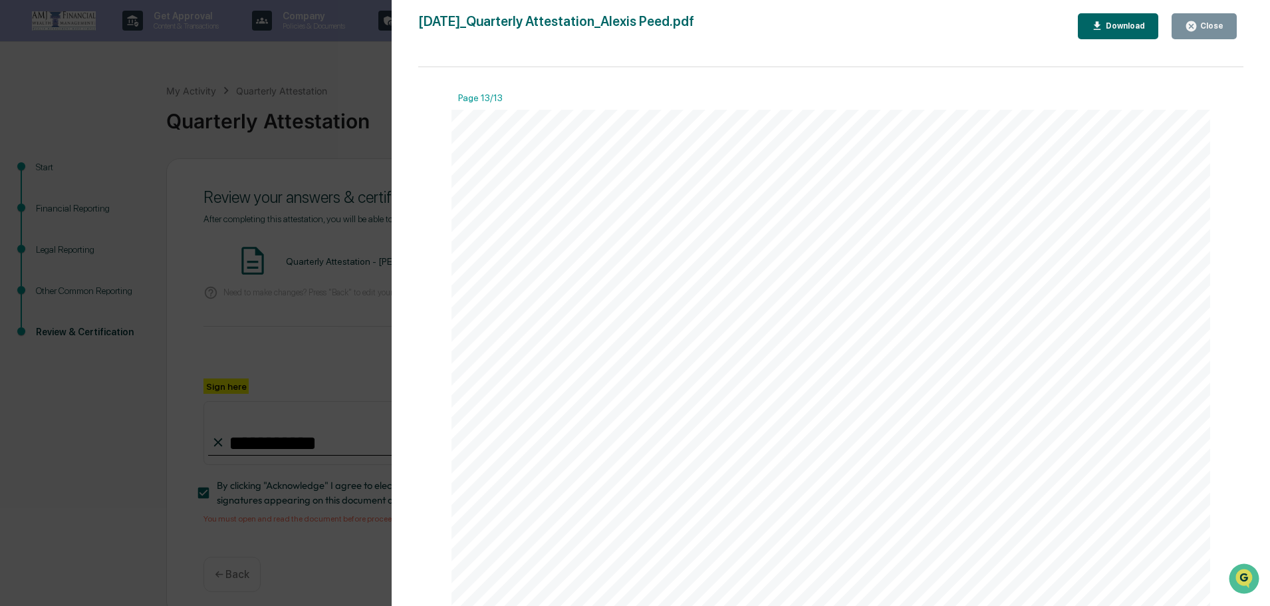
scroll to position [10212, 0]
click at [1209, 19] on button "Close" at bounding box center [1203, 26] width 65 height 26
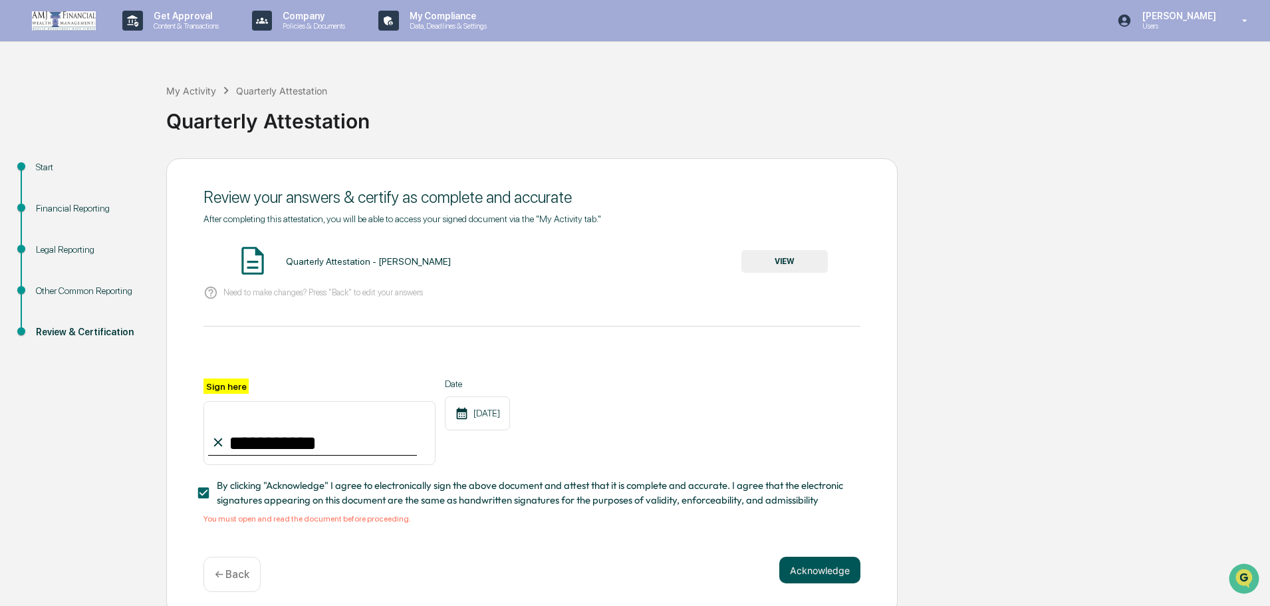
click at [834, 578] on button "Acknowledge" at bounding box center [819, 569] width 81 height 27
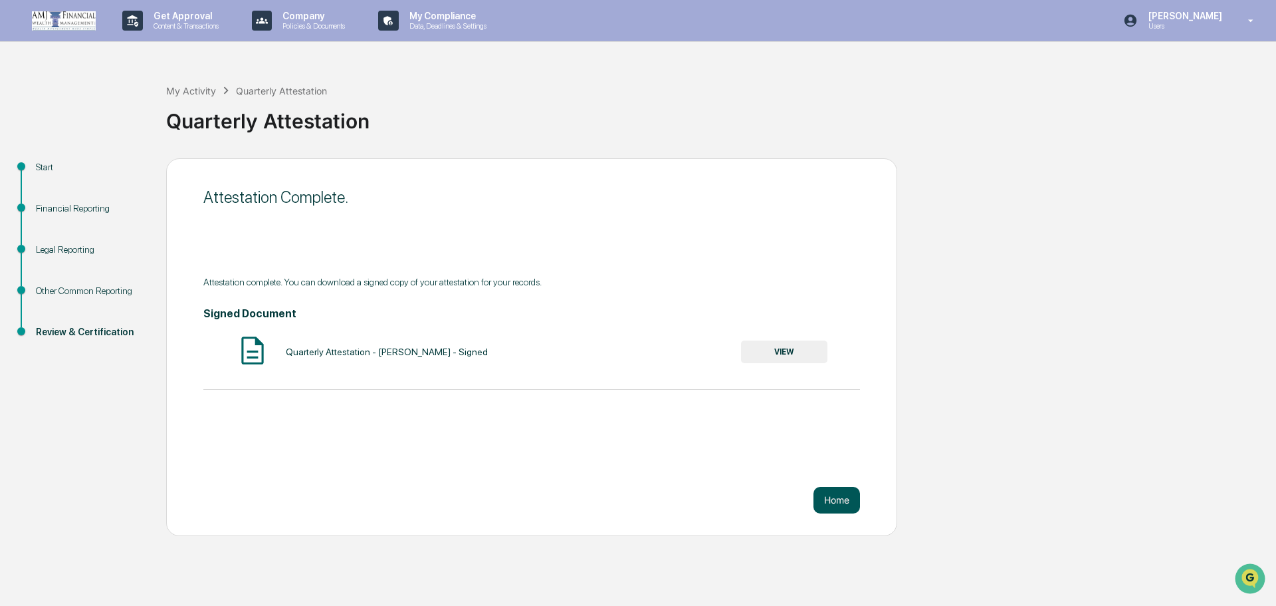
click at [834, 502] on button "Home" at bounding box center [837, 500] width 47 height 27
